Goal: Check status: Check status

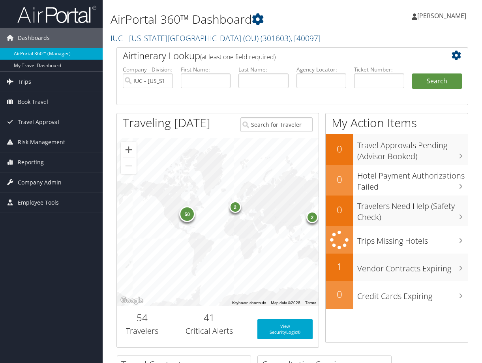
click at [36, 55] on link "AirPortal 360™ (Manager)" at bounding box center [51, 54] width 103 height 12
click at [26, 55] on link "AirPortal 360™ (Manager)" at bounding box center [51, 54] width 103 height 12
click at [18, 82] on span "Trips" at bounding box center [24, 82] width 13 height 20
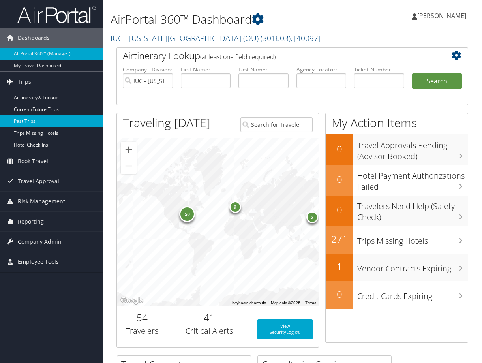
click at [23, 120] on link "Past Trips" at bounding box center [51, 121] width 103 height 12
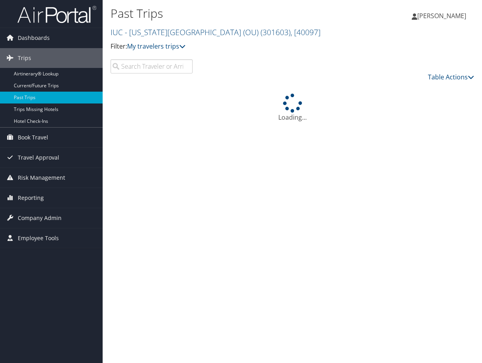
click at [142, 70] on input "search" at bounding box center [151, 66] width 82 height 14
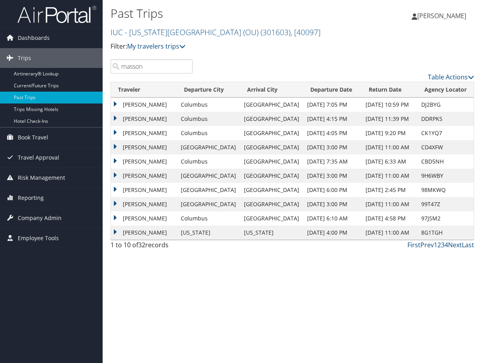
type input "masson"
click at [114, 118] on td "ERIC MASSON" at bounding box center [144, 119] width 66 height 14
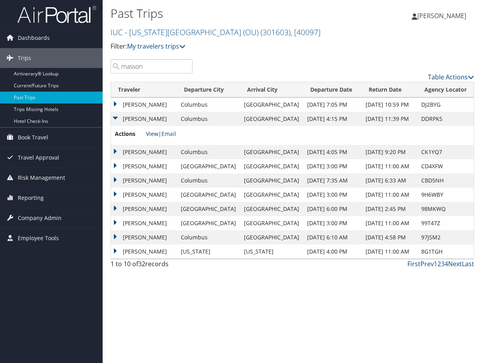
click at [154, 134] on link "View" at bounding box center [152, 133] width 12 height 7
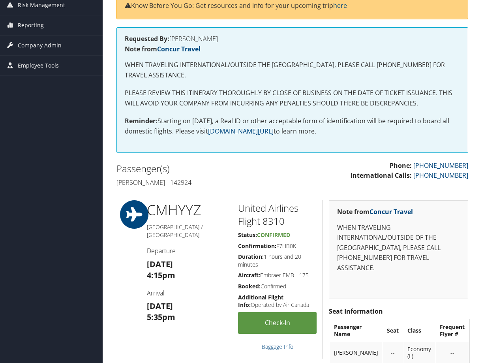
scroll to position [201, 0]
